Goal: Task Accomplishment & Management: Use online tool/utility

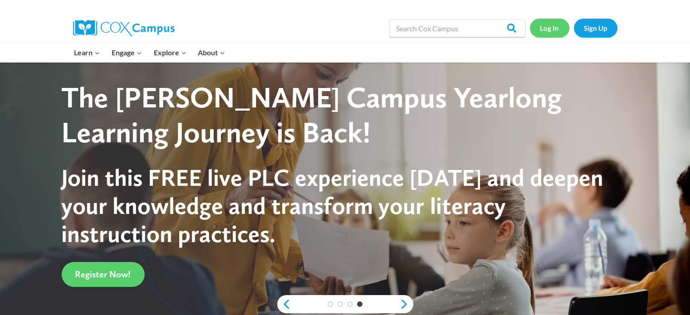
click at [555, 32] on link "Log In" at bounding box center [549, 28] width 39 height 19
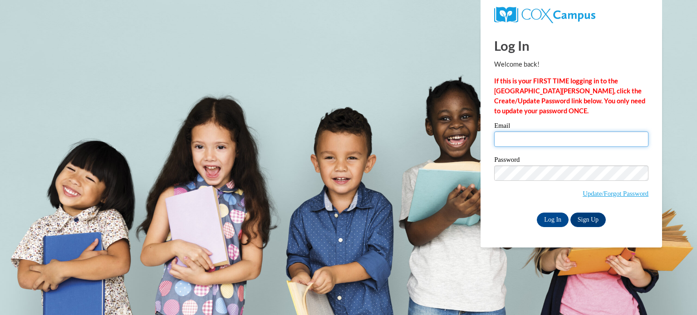
click at [537, 142] on input "Email" at bounding box center [571, 139] width 154 height 15
type input "hettchr@sdmfschools.org"
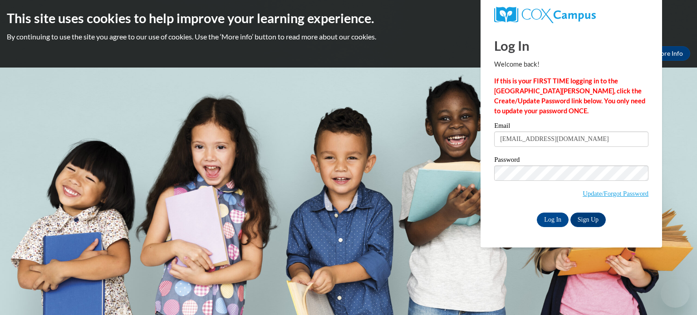
click at [565, 164] on label "Password" at bounding box center [571, 161] width 154 height 9
click at [560, 217] on input "Log In" at bounding box center [553, 220] width 32 height 15
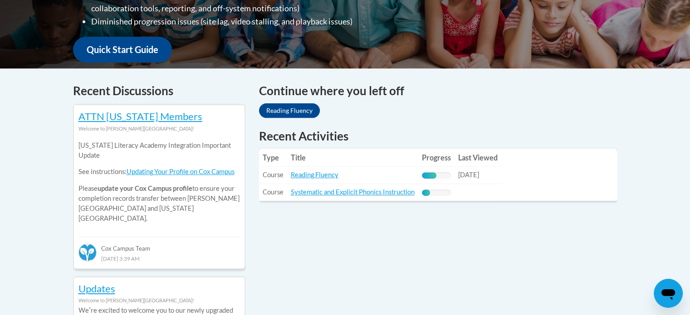
scroll to position [363, 0]
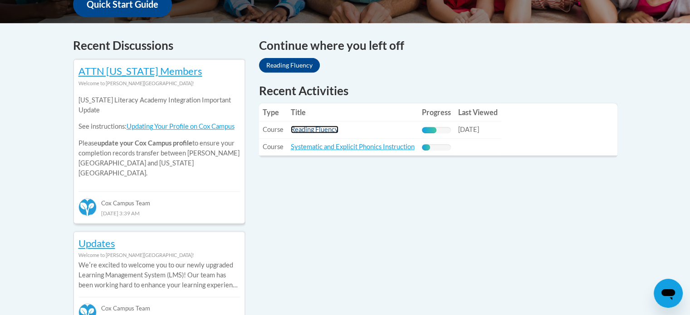
click at [327, 130] on link "Reading Fluency" at bounding box center [315, 130] width 48 height 8
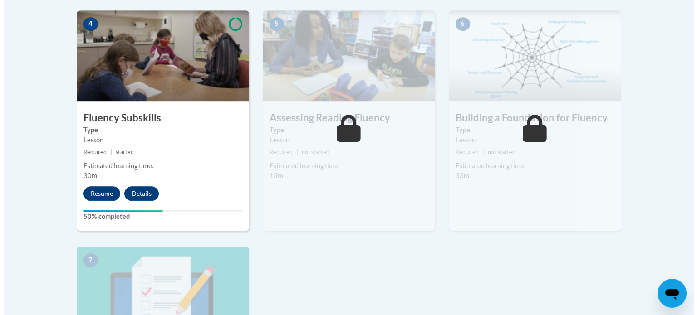
scroll to position [590, 0]
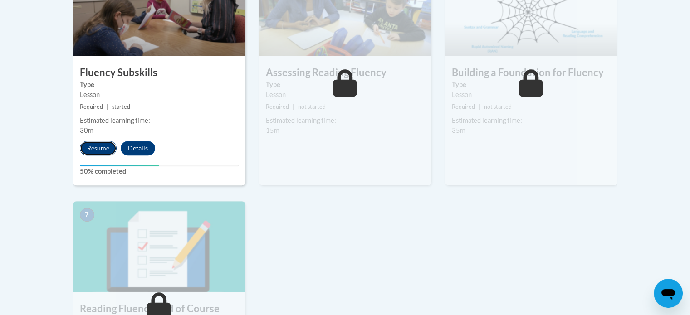
click at [88, 149] on button "Resume" at bounding box center [98, 148] width 37 height 15
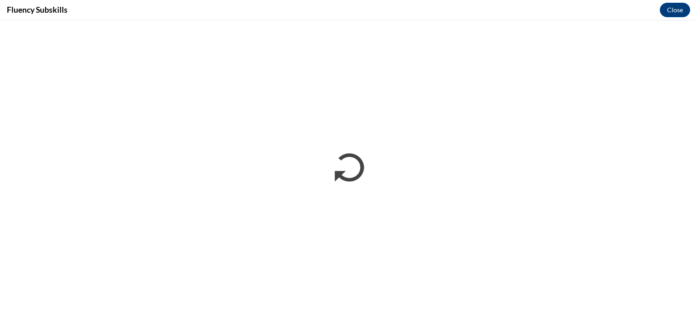
scroll to position [0, 0]
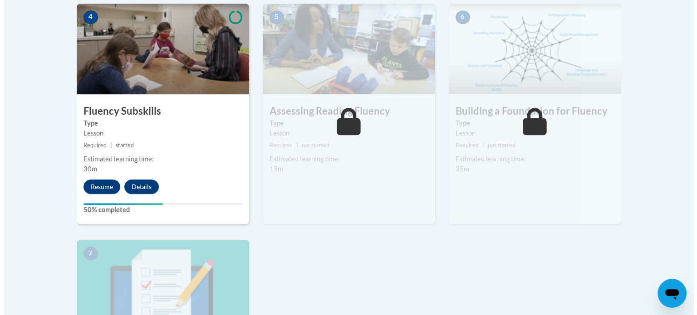
scroll to position [553, 0]
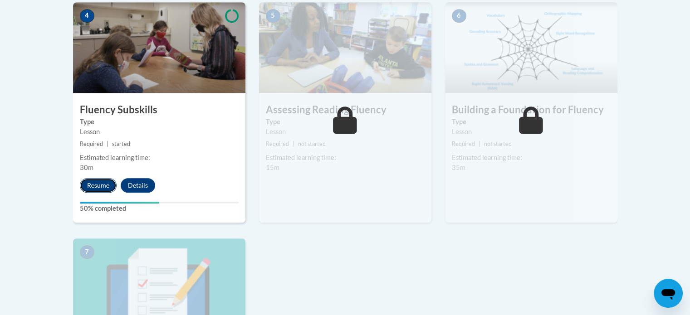
click at [103, 184] on button "Resume" at bounding box center [98, 185] width 37 height 15
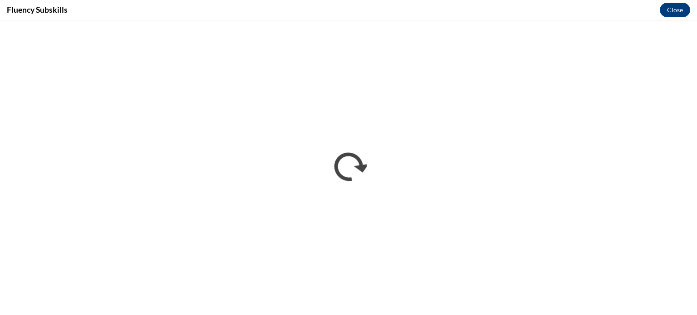
scroll to position [0, 0]
